Goal: Task Accomplishment & Management: Use online tool/utility

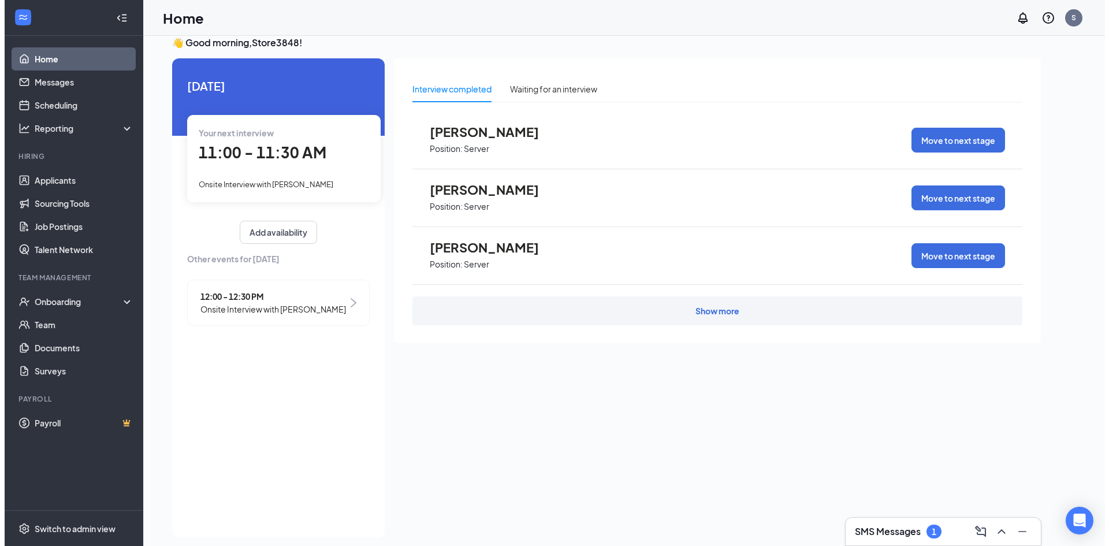
scroll to position [24, 0]
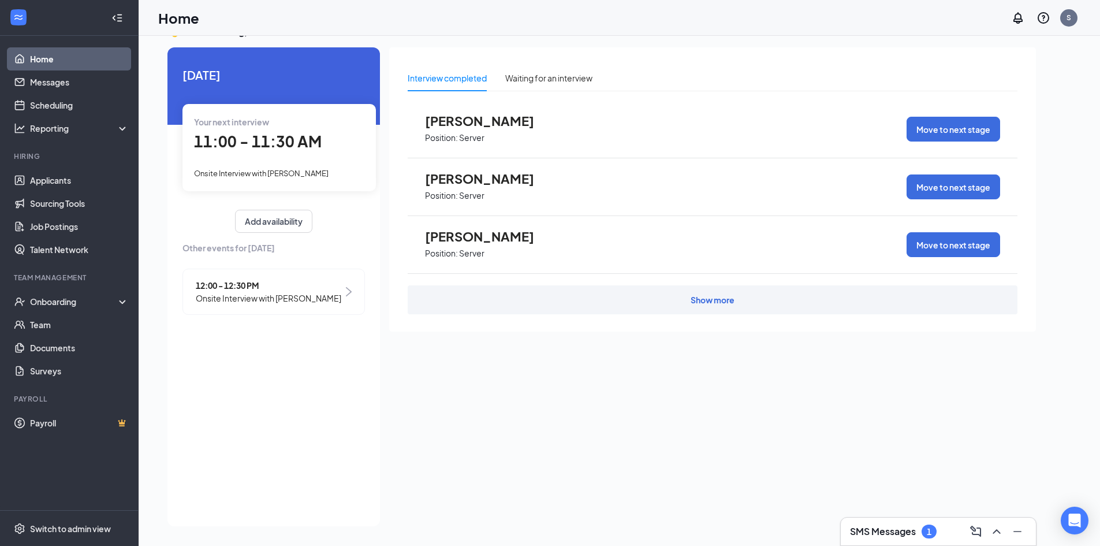
click at [678, 289] on div "Show more" at bounding box center [713, 299] width 610 height 29
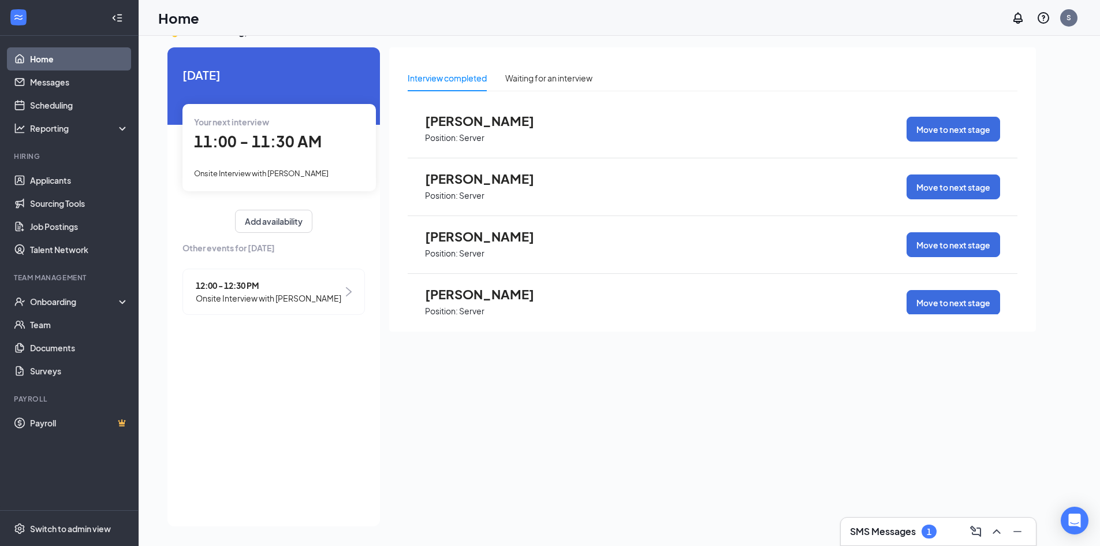
click at [502, 295] on span "[PERSON_NAME]" at bounding box center [488, 293] width 127 height 15
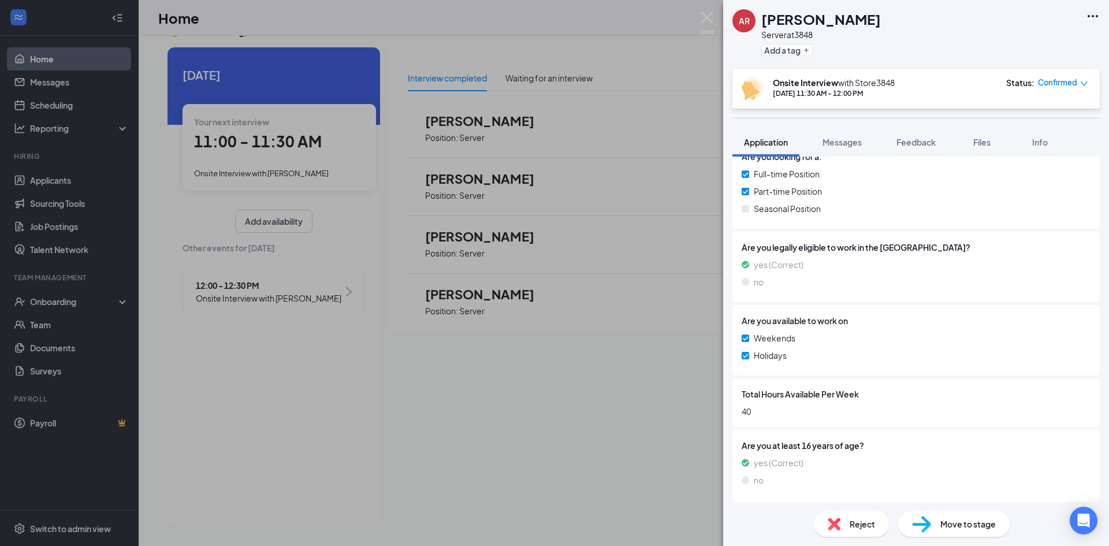
scroll to position [395, 0]
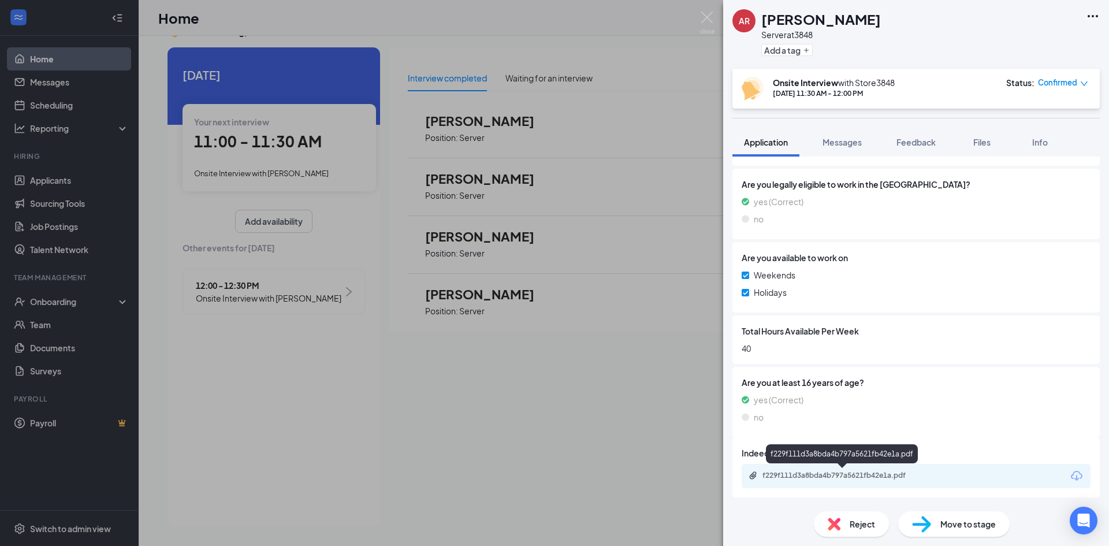
click at [817, 474] on div "f229f111d3a8bda4b797a5621fb42e1a.pdf" at bounding box center [843, 475] width 162 height 9
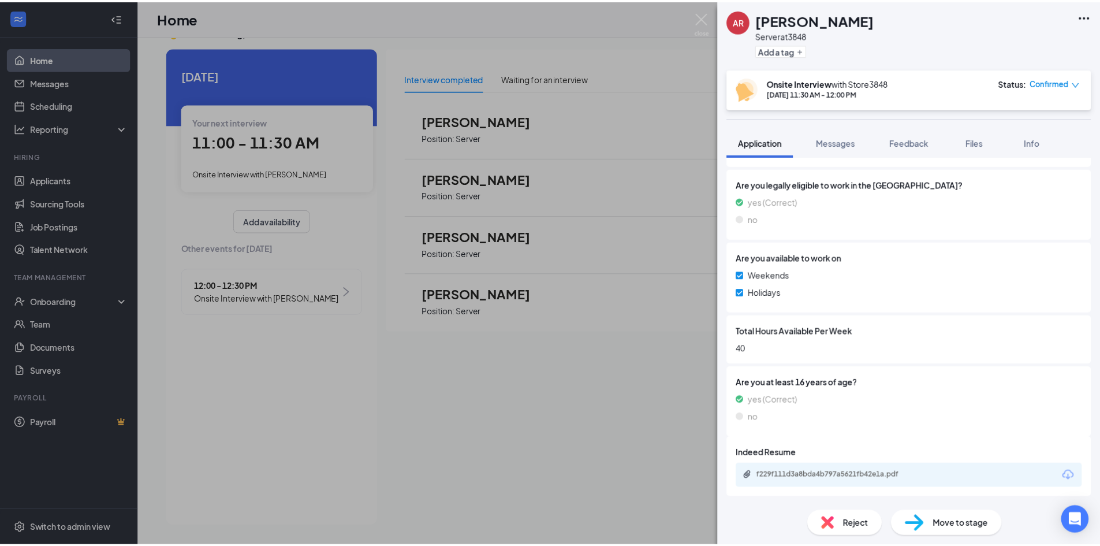
scroll to position [391, 0]
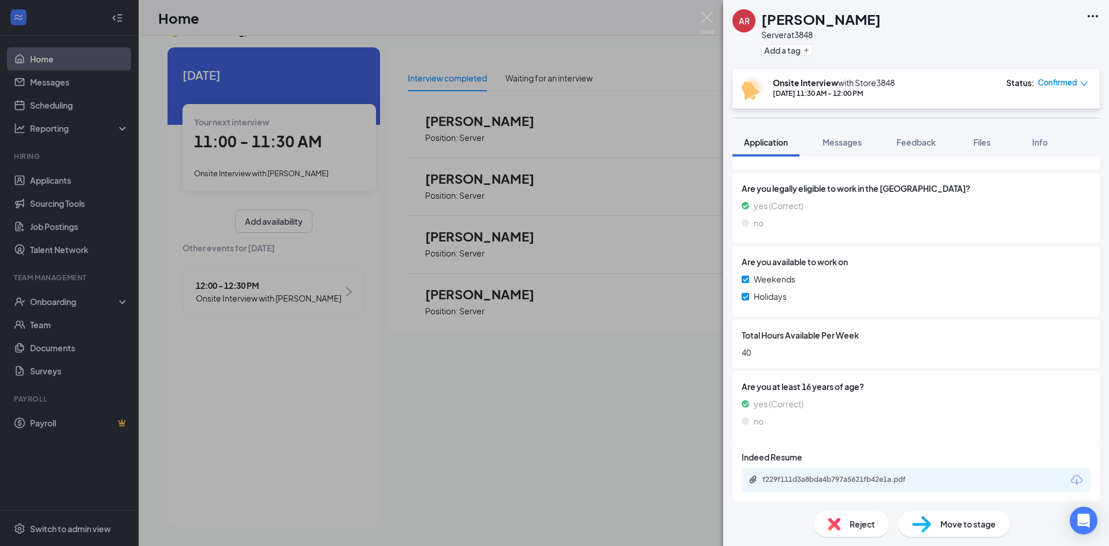
click at [462, 526] on div "AR [PERSON_NAME] Server at 3848 Add a tag Onsite Interview with Store3848 [DATE…" at bounding box center [554, 273] width 1109 height 546
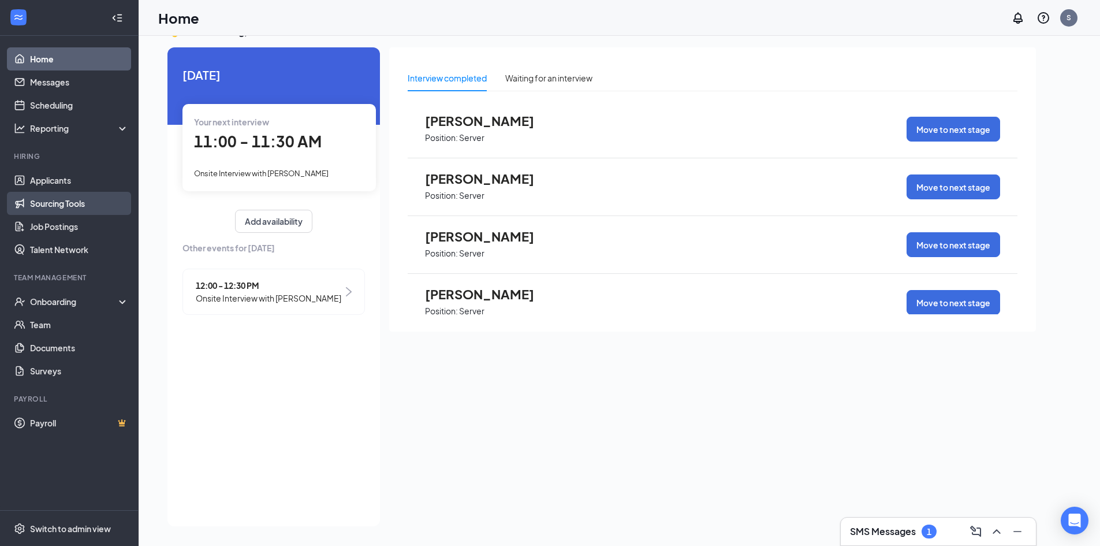
click at [52, 198] on link "Sourcing Tools" at bounding box center [79, 203] width 99 height 23
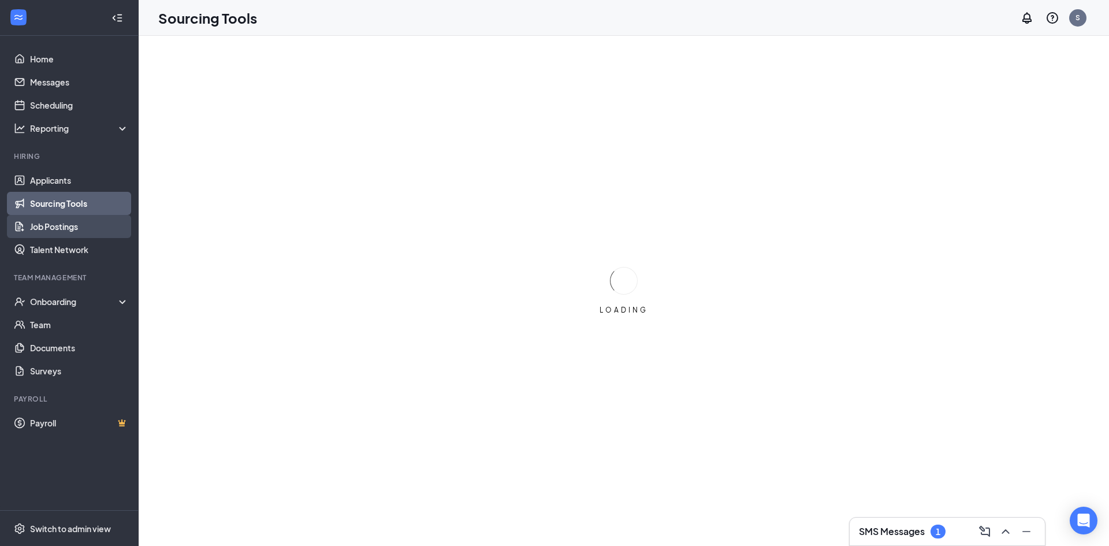
click at [73, 229] on link "Job Postings" at bounding box center [79, 226] width 99 height 23
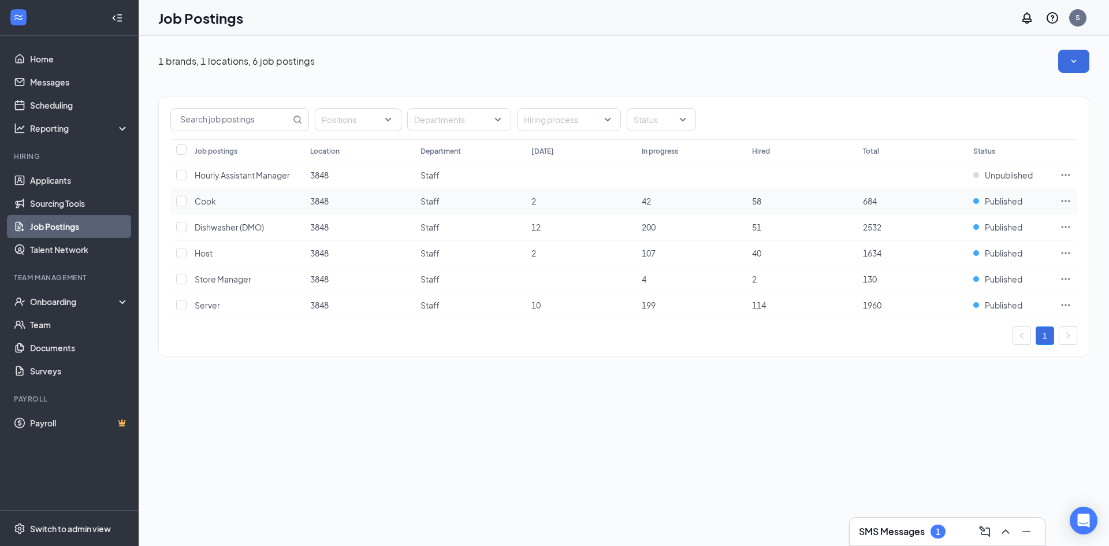
click at [1066, 202] on icon "Ellipses" at bounding box center [1066, 201] width 9 height 2
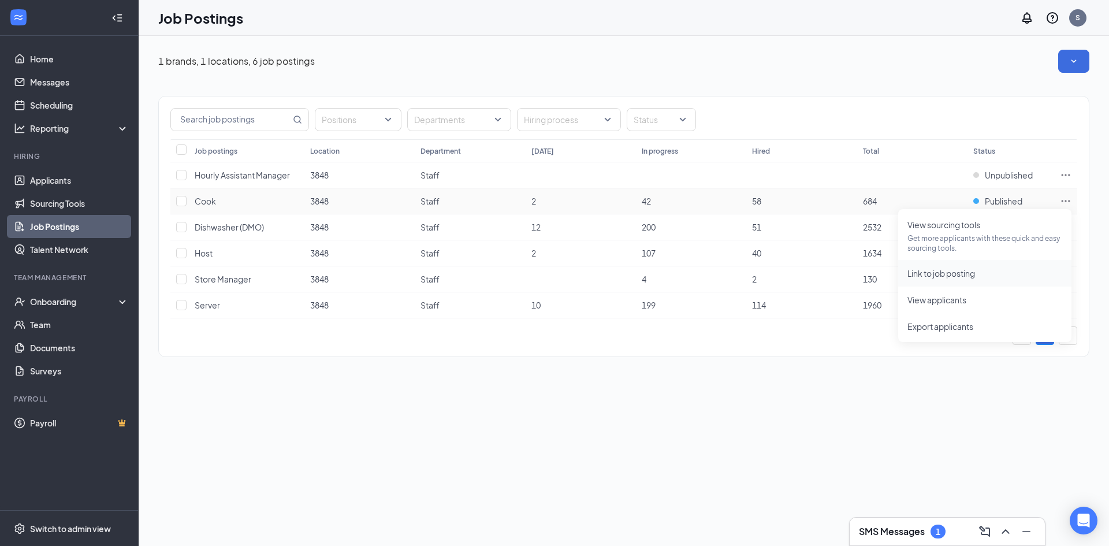
click at [964, 270] on span "Link to job posting" at bounding box center [941, 273] width 68 height 10
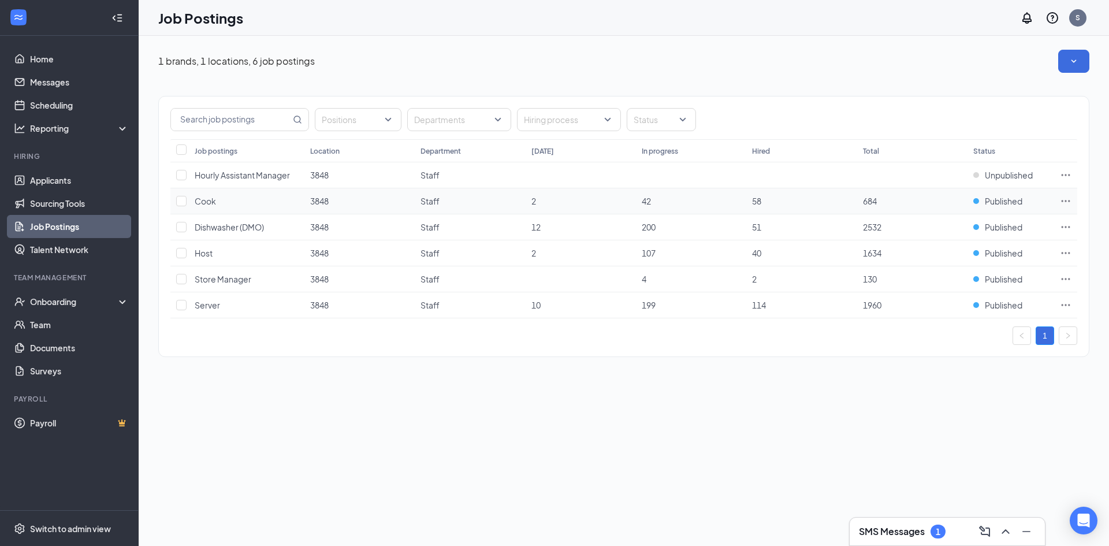
click at [1061, 203] on icon "Ellipses" at bounding box center [1066, 201] width 12 height 12
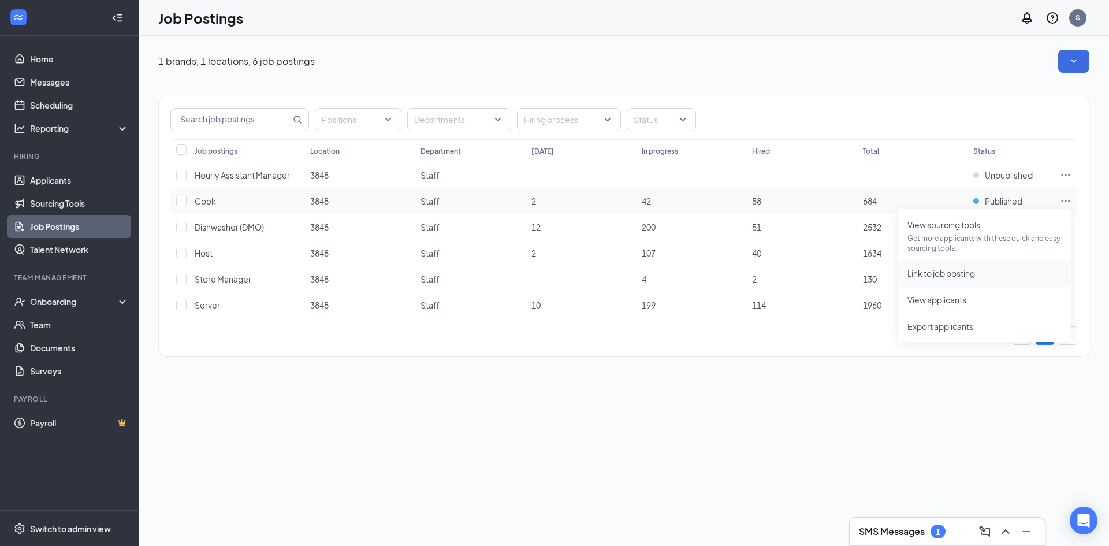
click at [963, 267] on span "Link to job posting" at bounding box center [984, 273] width 155 height 13
